Goal: Task Accomplishment & Management: Use online tool/utility

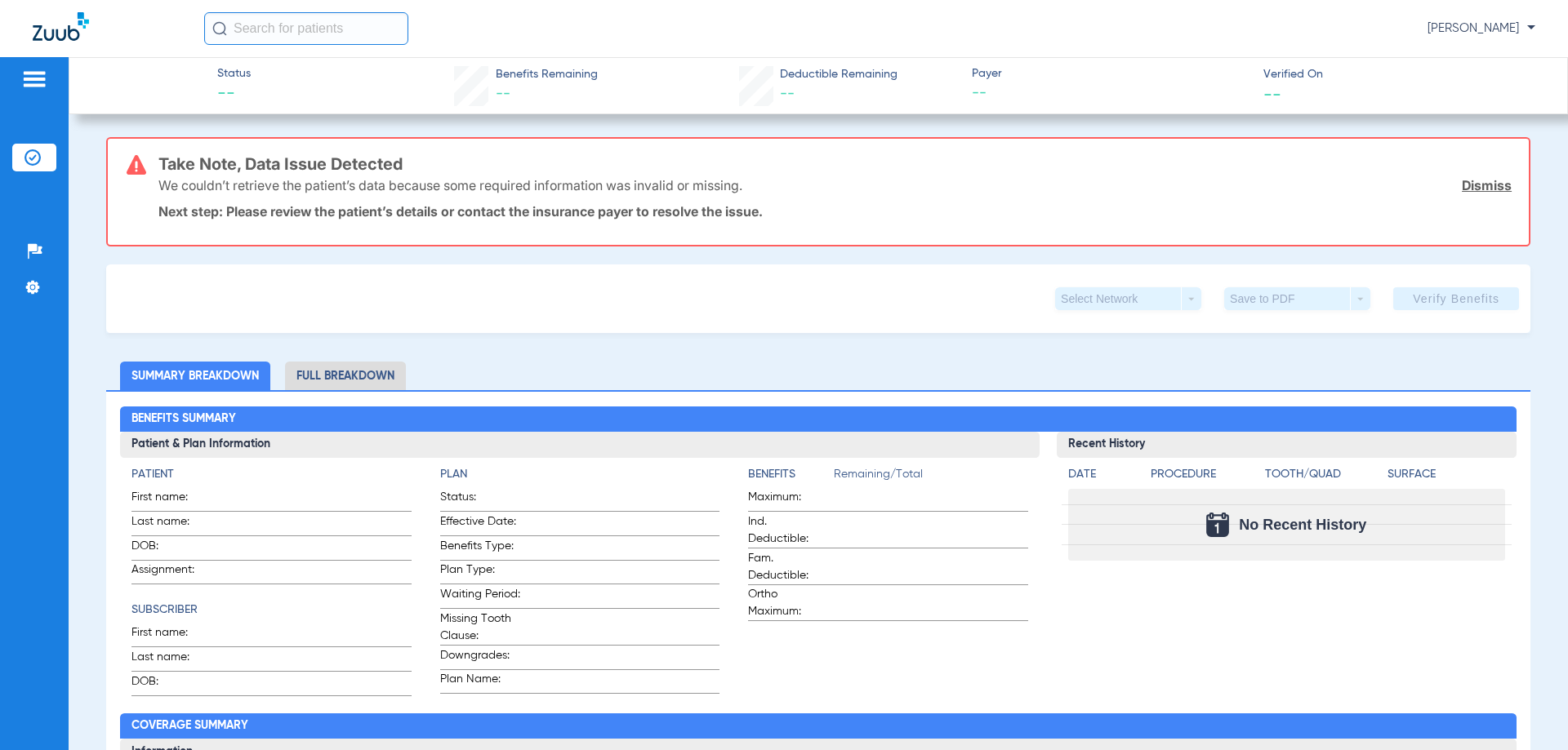
click at [42, 157] on li "Insurance Verification" at bounding box center [35, 157] width 44 height 28
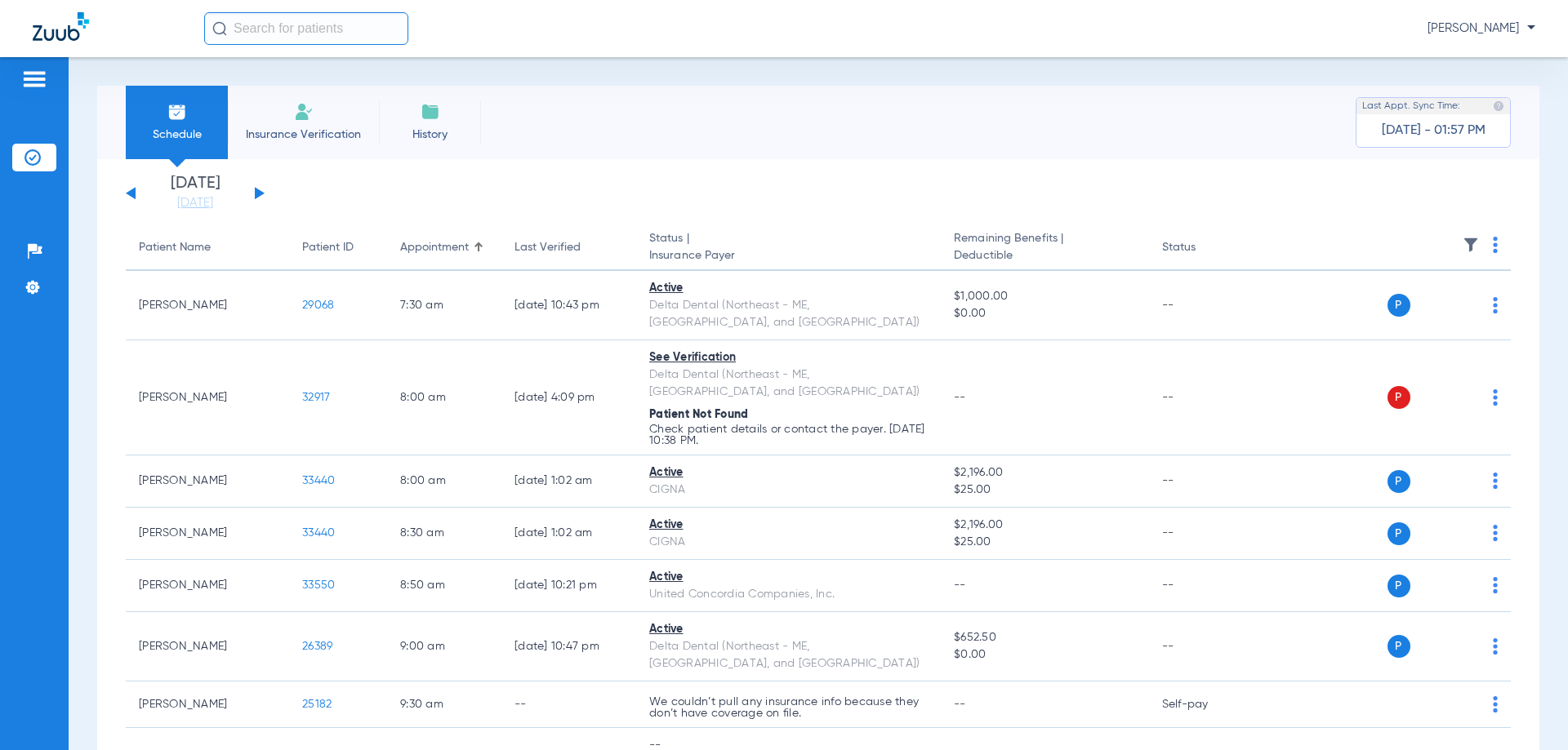
click at [263, 191] on div "[DATE] [DATE] [DATE] [DATE] [DATE] [DATE] [DATE] [DATE] [DATE] [DATE] [DATE] [D…" at bounding box center [195, 193] width 139 height 36
click at [257, 193] on button at bounding box center [259, 193] width 10 height 13
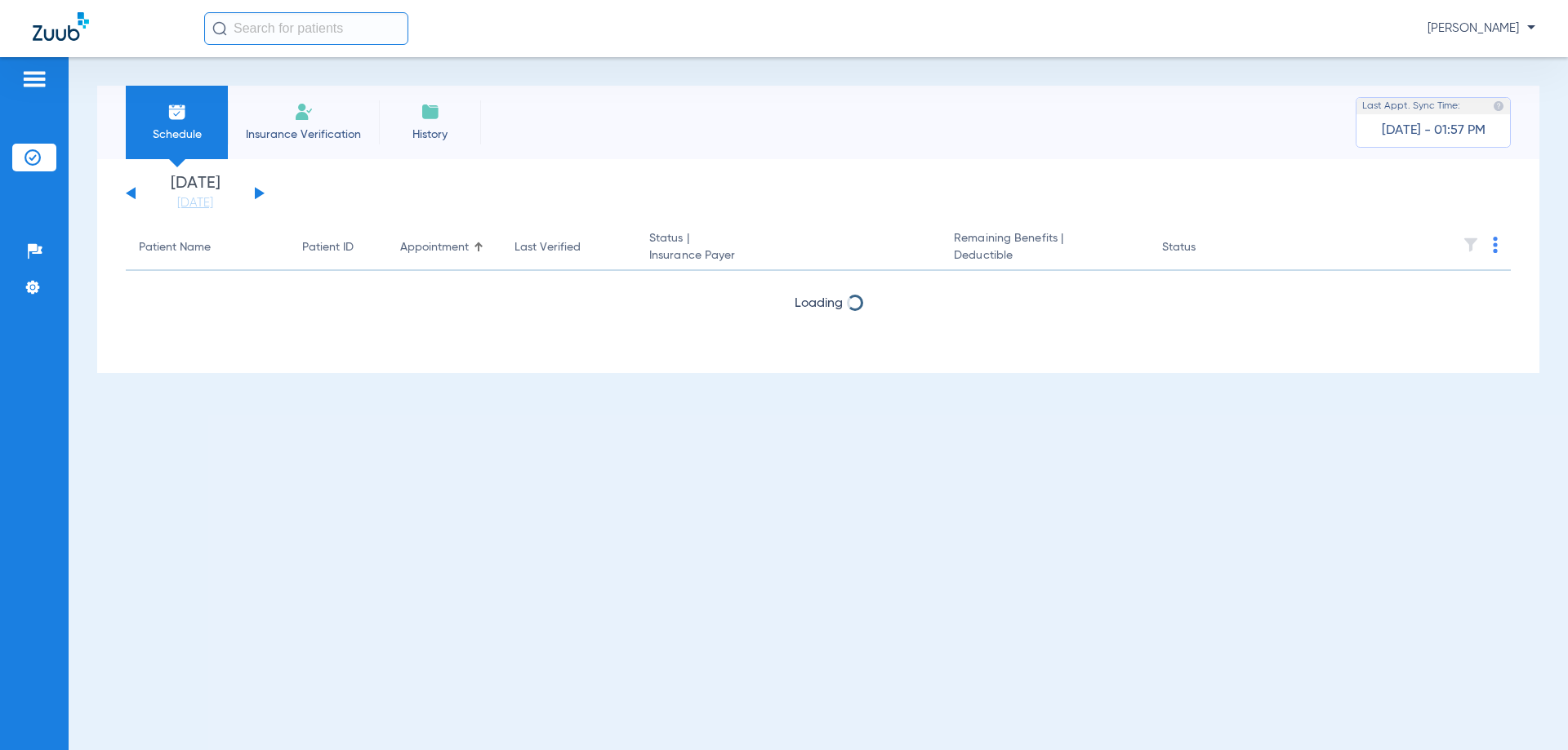
click at [257, 193] on button at bounding box center [259, 193] width 10 height 13
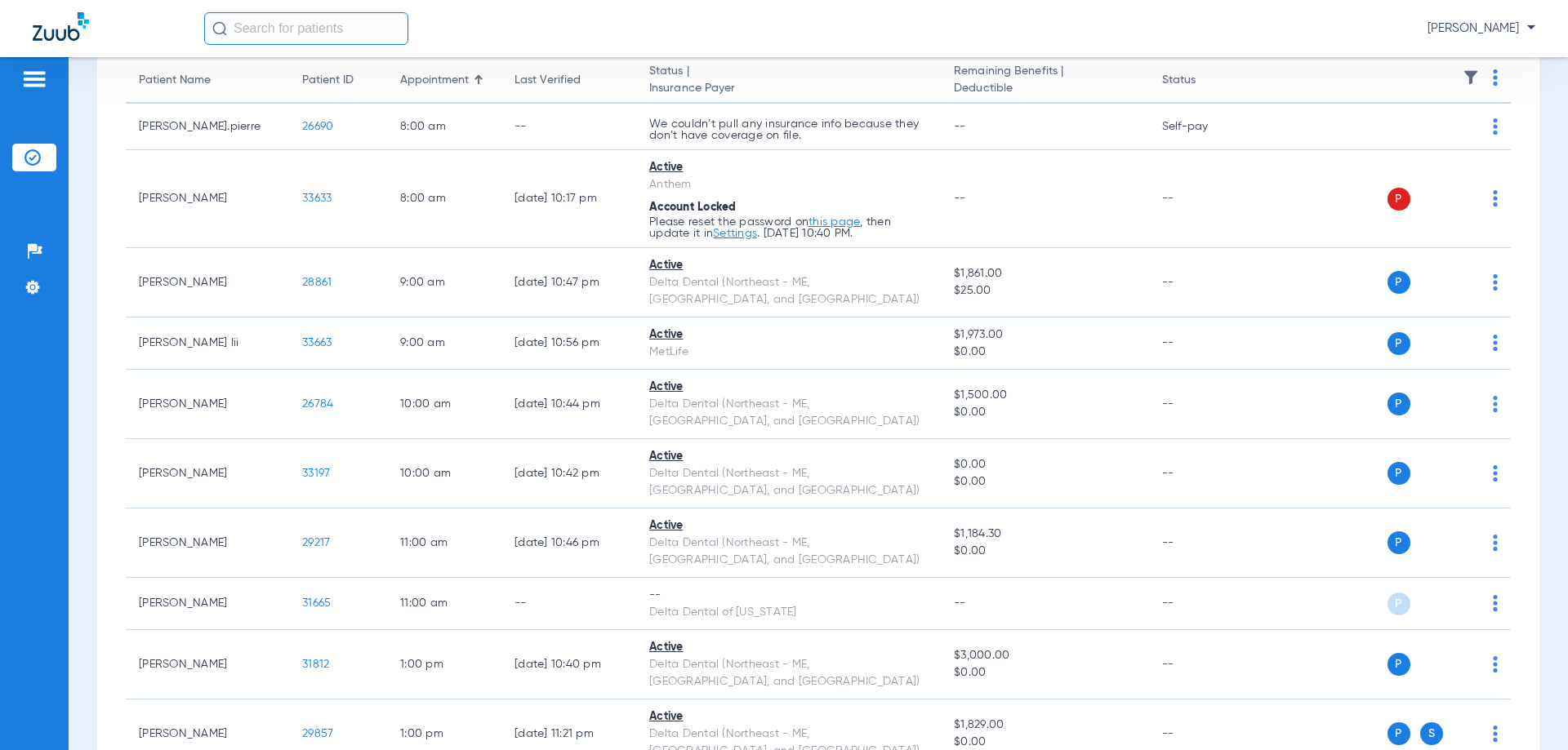
scroll to position [245, 0]
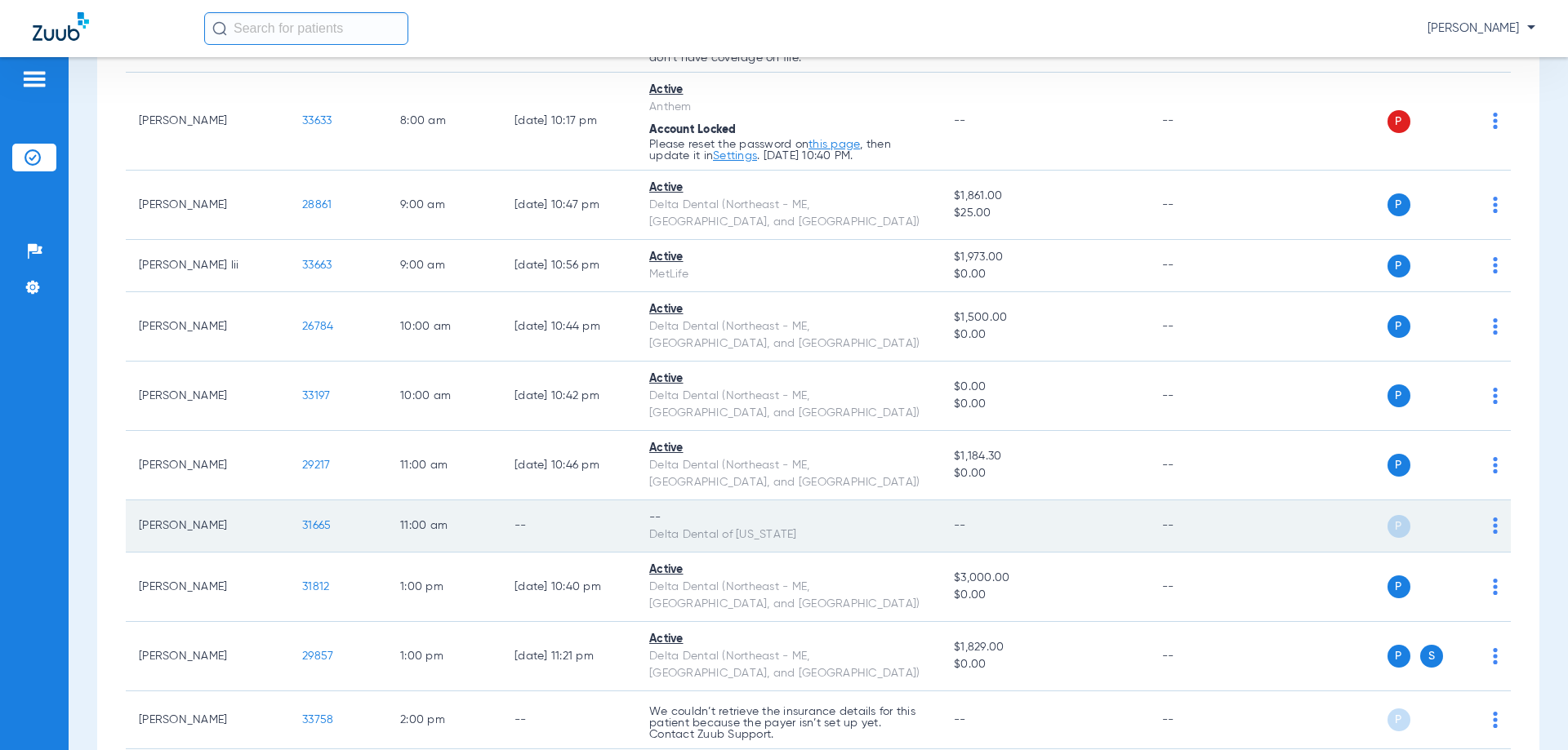
click at [328, 500] on td "31665" at bounding box center [338, 526] width 98 height 52
click at [318, 520] on span "31665" at bounding box center [316, 525] width 29 height 12
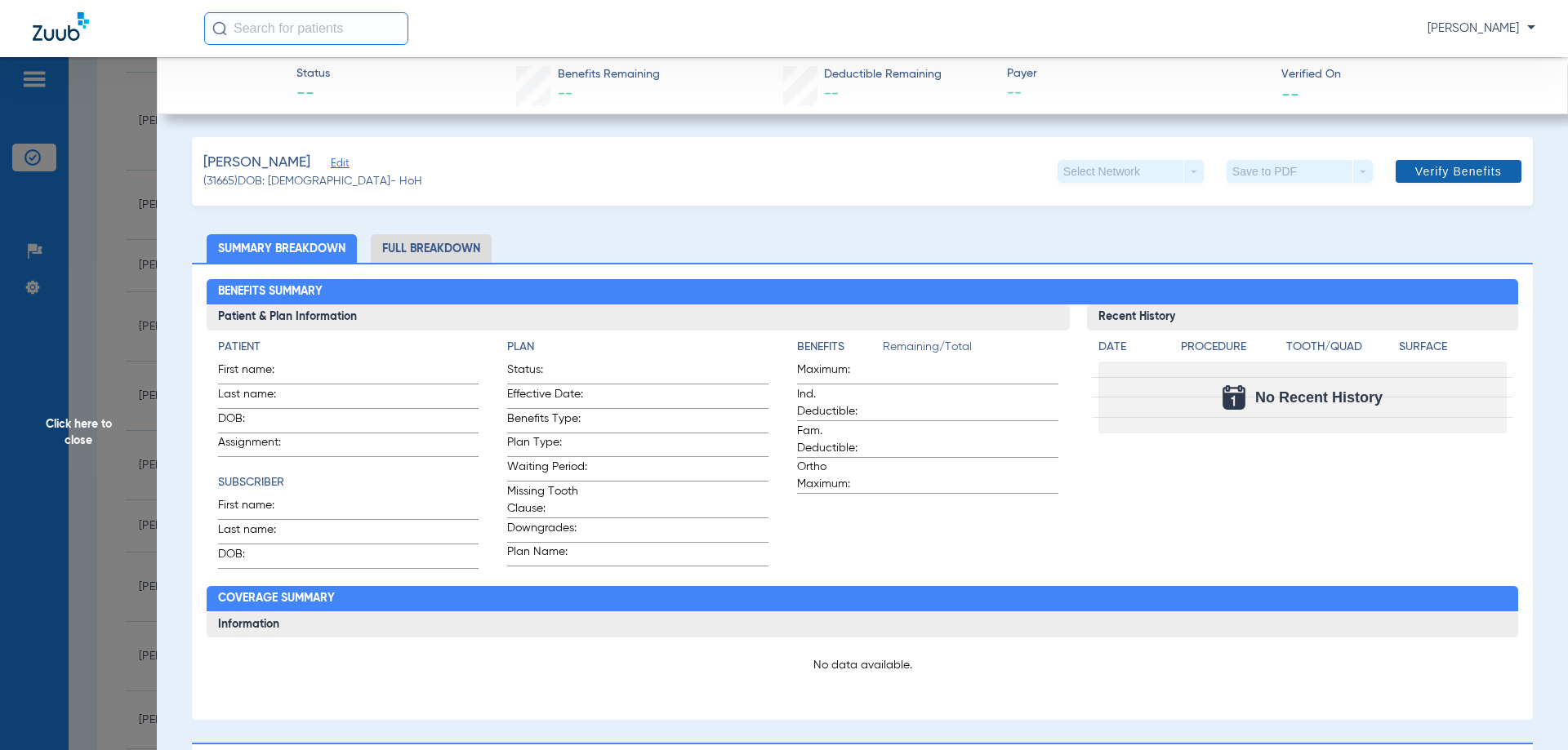
click at [1431, 172] on span "Verify Benefits" at bounding box center [1459, 172] width 87 height 13
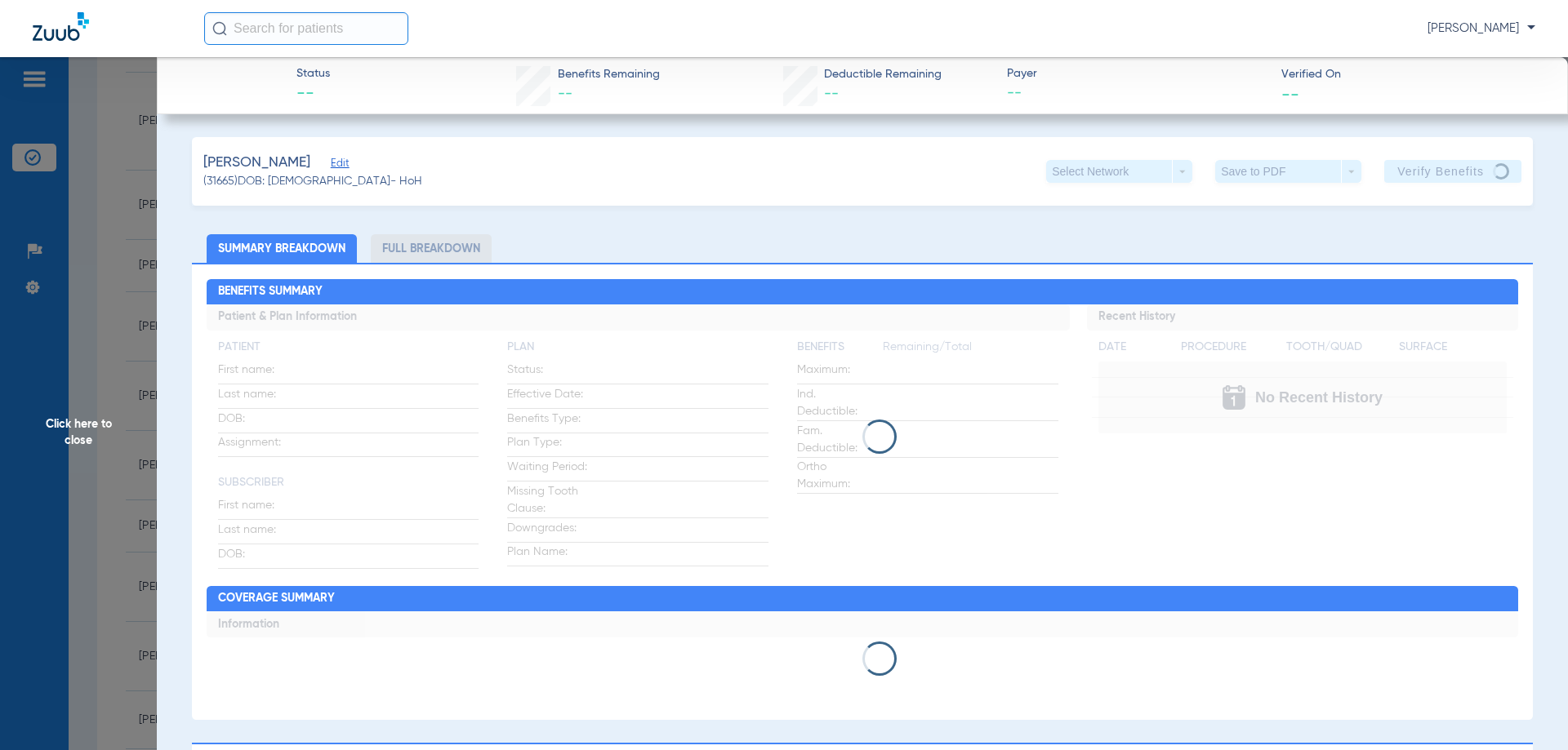
click at [86, 424] on span "Click here to close" at bounding box center [78, 432] width 157 height 750
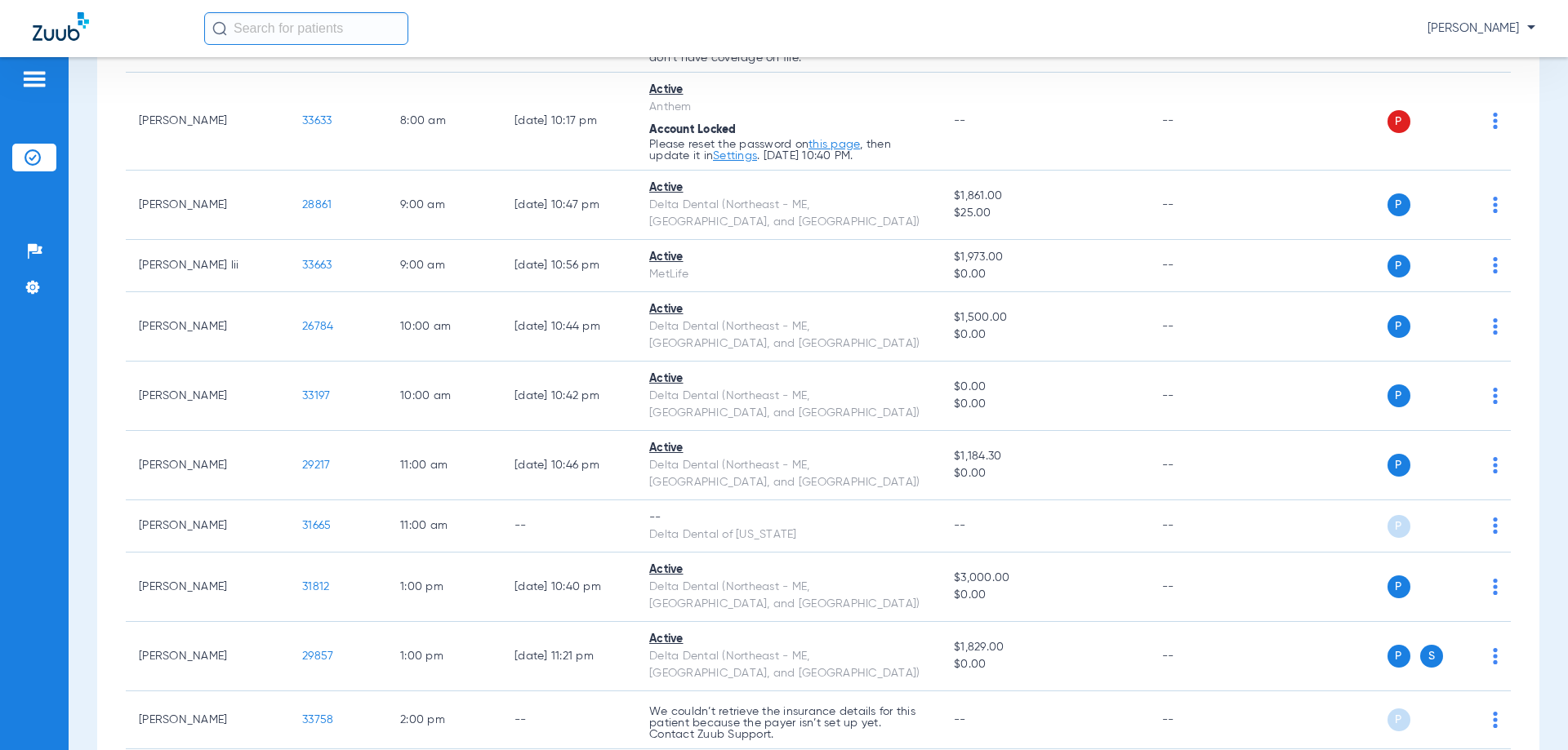
click at [337, 24] on input "text" at bounding box center [307, 29] width 204 height 33
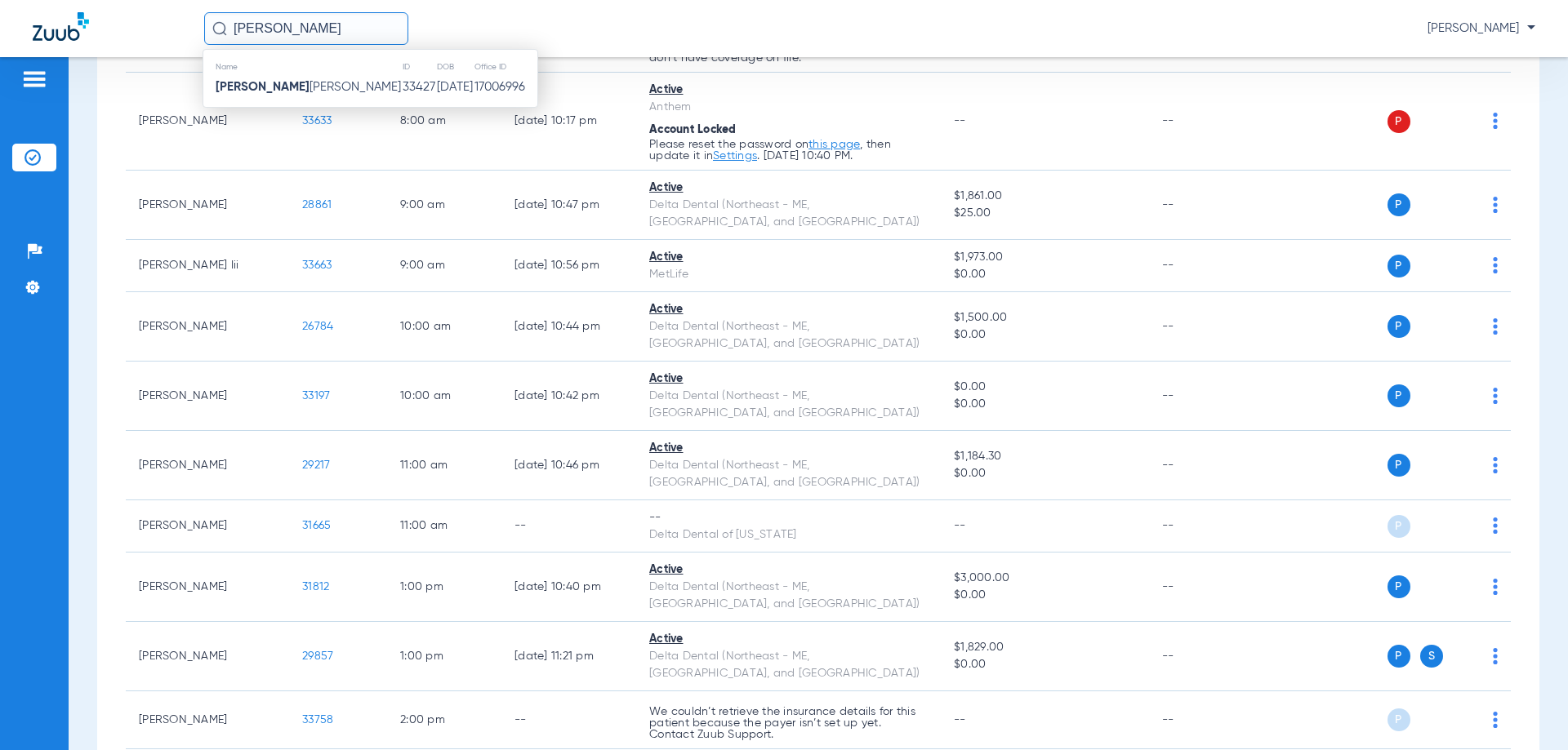
type input "[PERSON_NAME]"
click at [338, 101] on div "Name ID DOB Office ID [PERSON_NAME] 33427 [DATE] 17006996" at bounding box center [370, 78] width 336 height 59
click at [402, 95] on td "33427" at bounding box center [419, 88] width 35 height 23
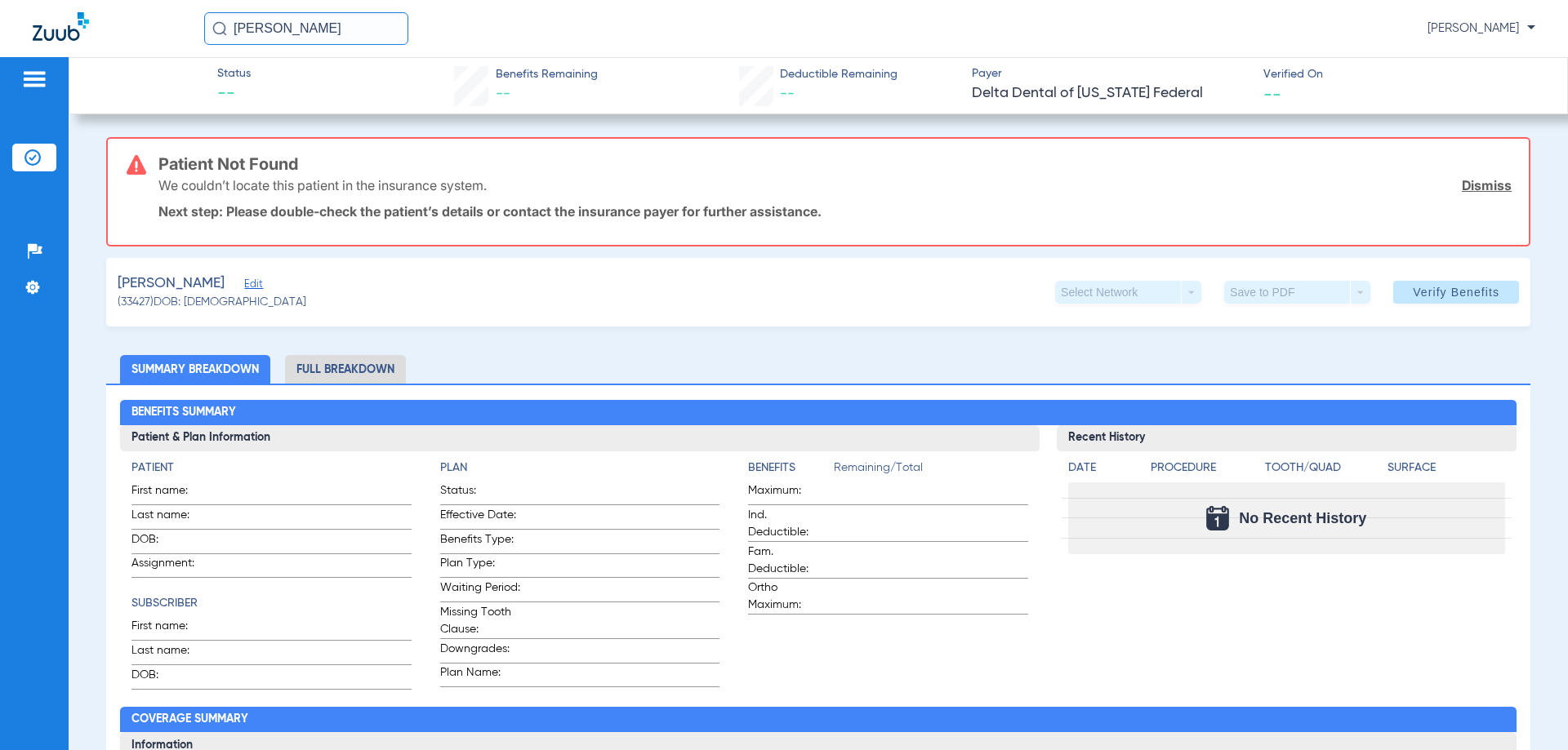
click at [291, 34] on input "[PERSON_NAME]" at bounding box center [307, 29] width 204 height 33
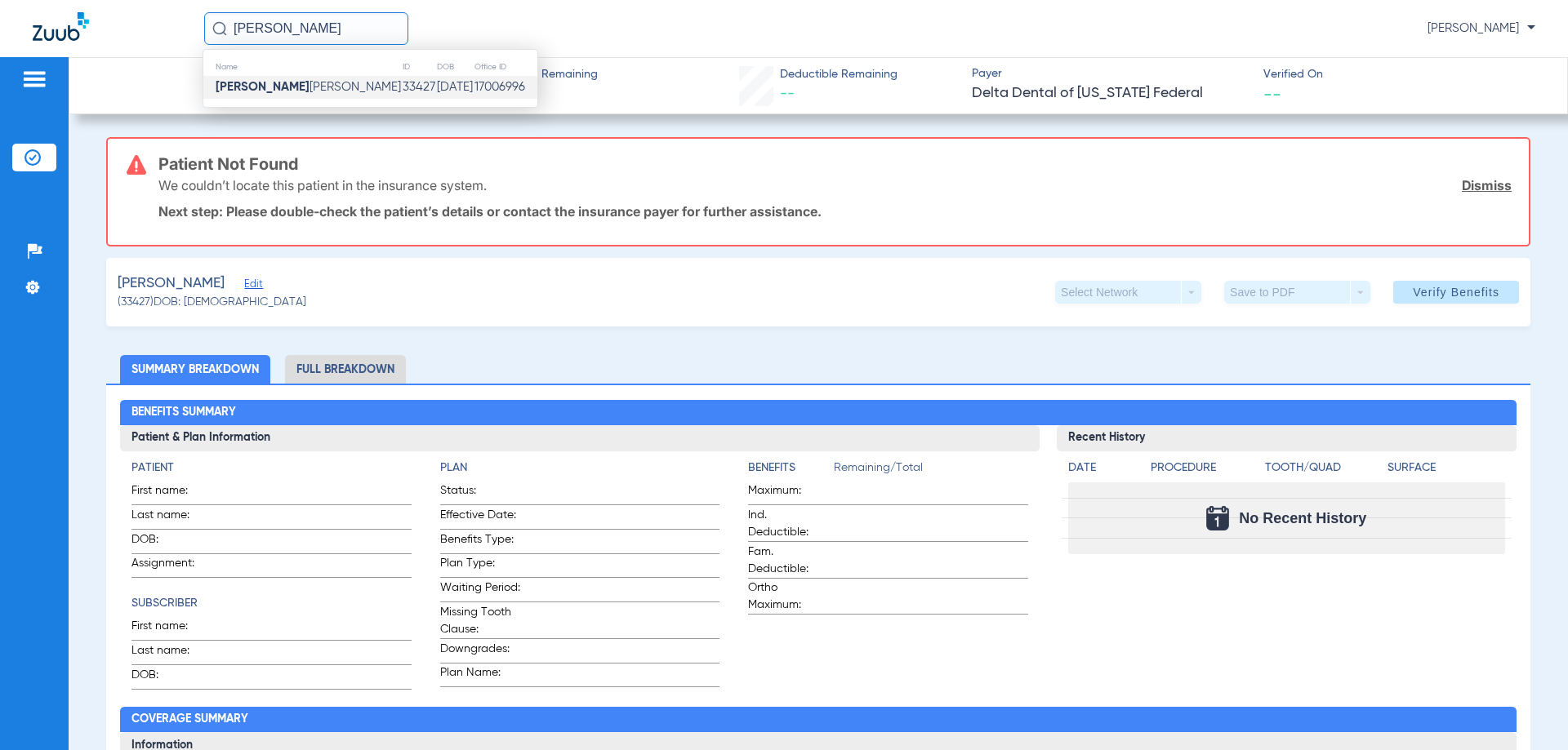
click at [520, 391] on div "Benefits Summary Patient & Plan Information Patient First name: Last name: DOB:…" at bounding box center [818, 612] width 1424 height 457
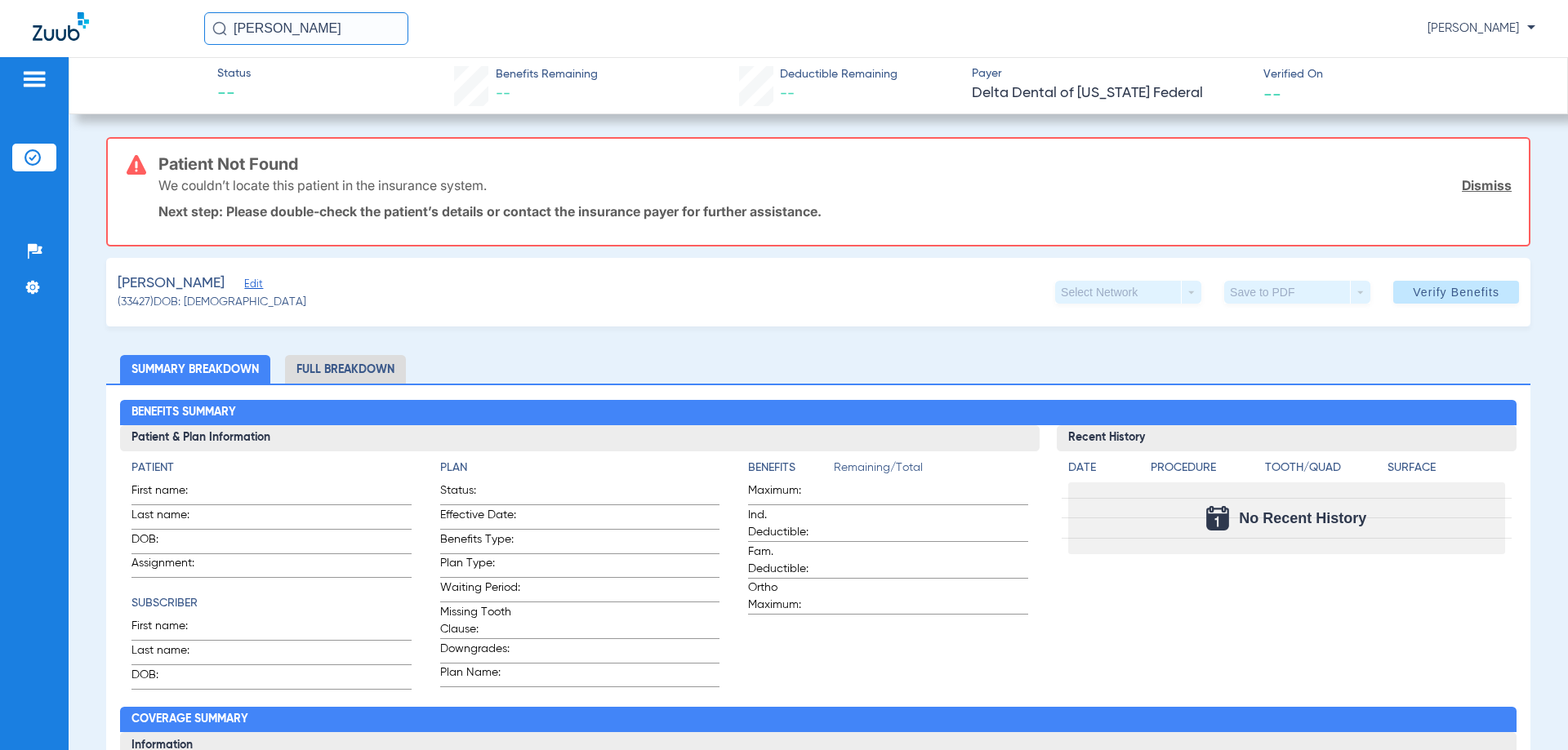
click at [244, 286] on span "Edit" at bounding box center [251, 286] width 14 height 15
